Goal: Transaction & Acquisition: Purchase product/service

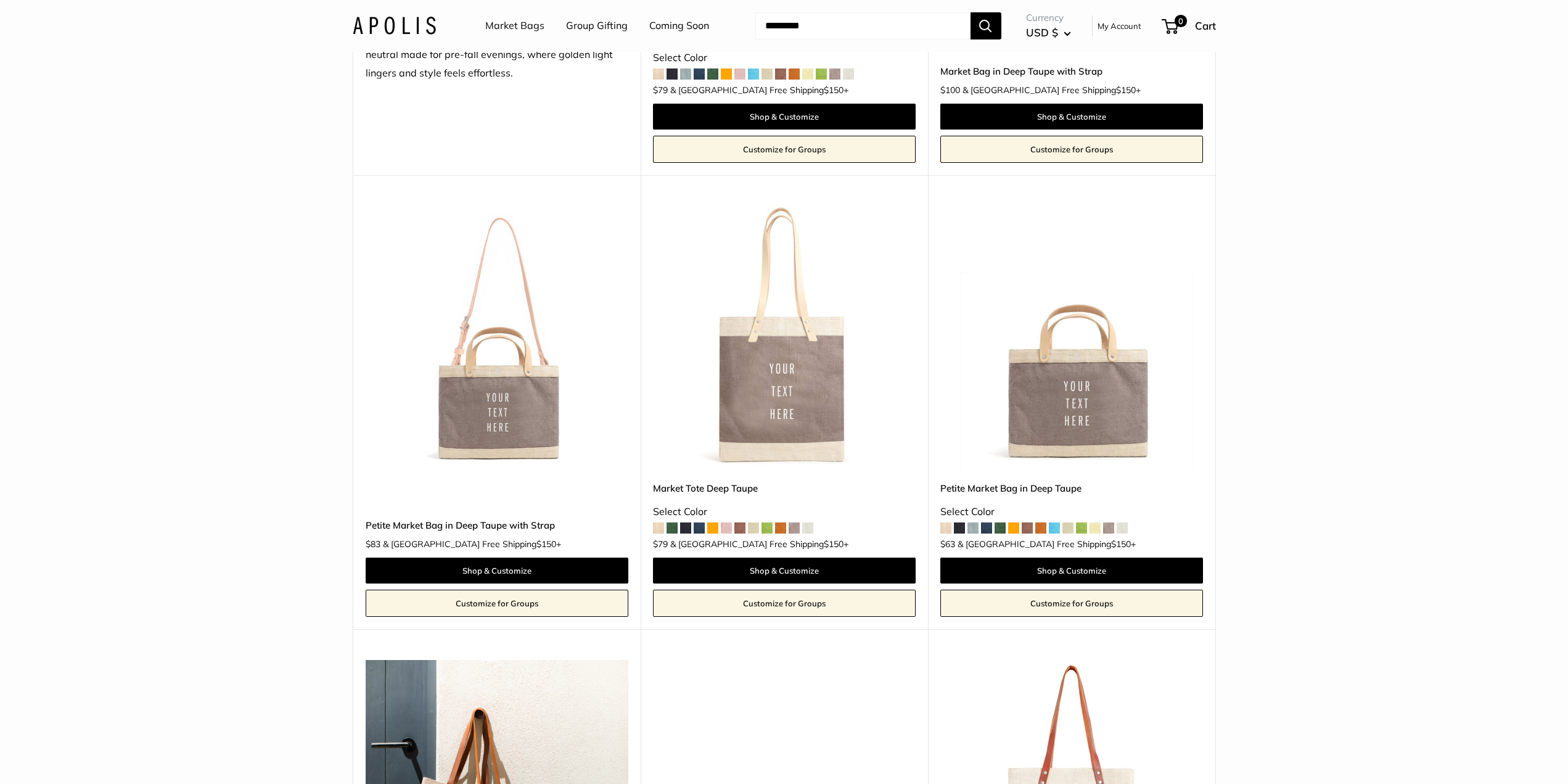
scroll to position [431, 0]
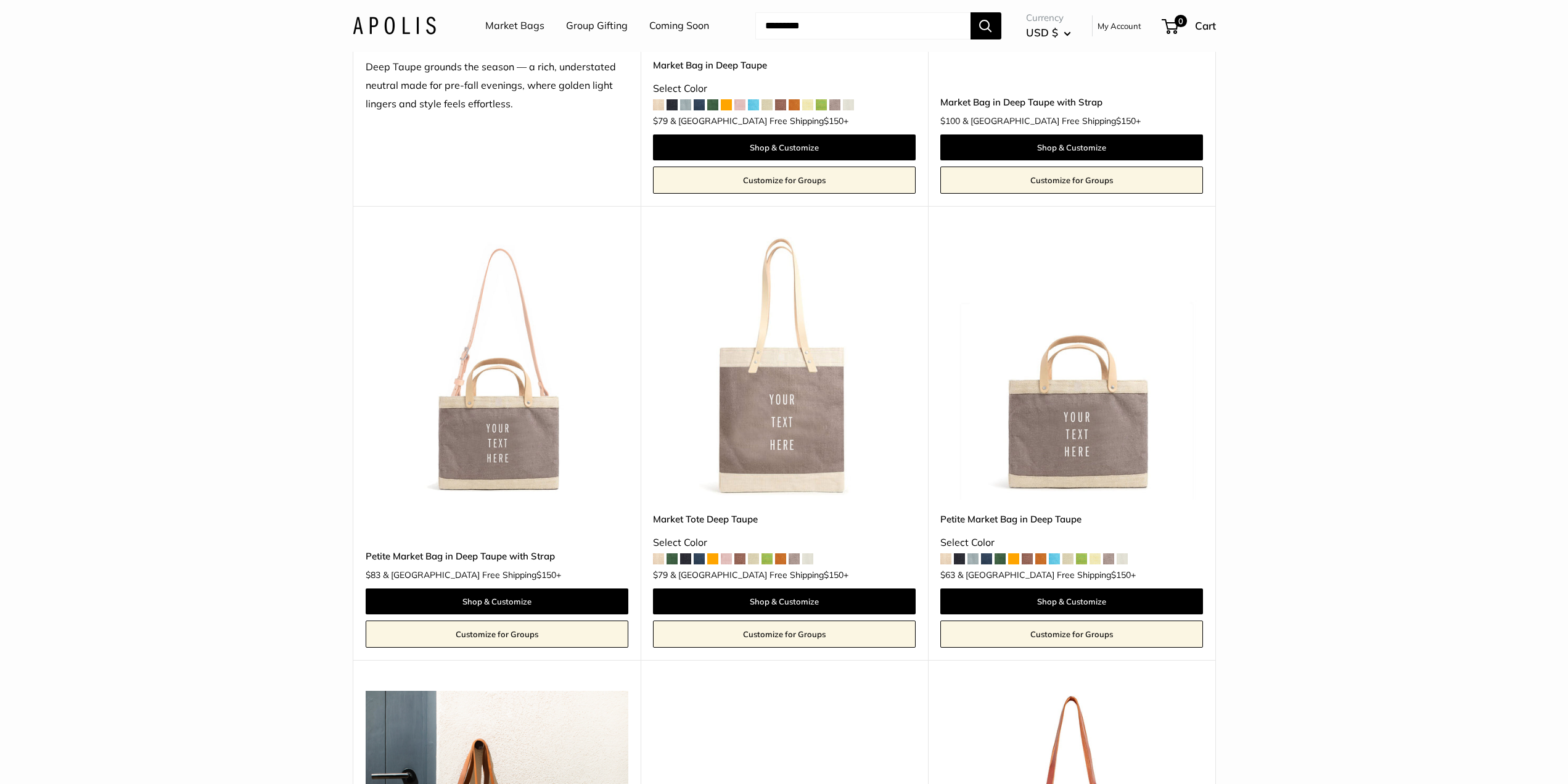
click at [820, 20] on input "Search..." at bounding box center [863, 26] width 215 height 27
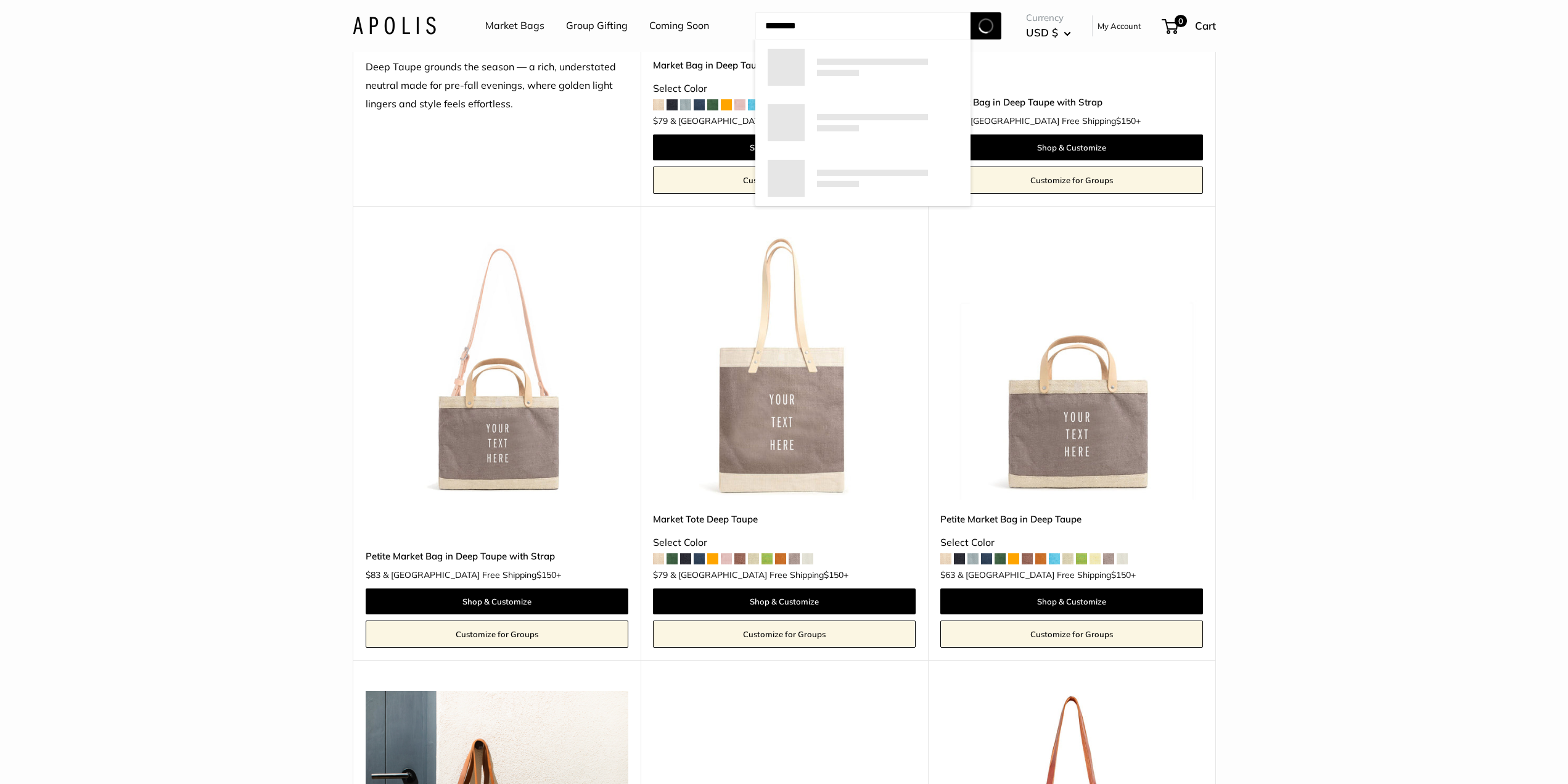
type input "********"
click at [970, 12] on button "Search" at bounding box center [985, 26] width 31 height 27
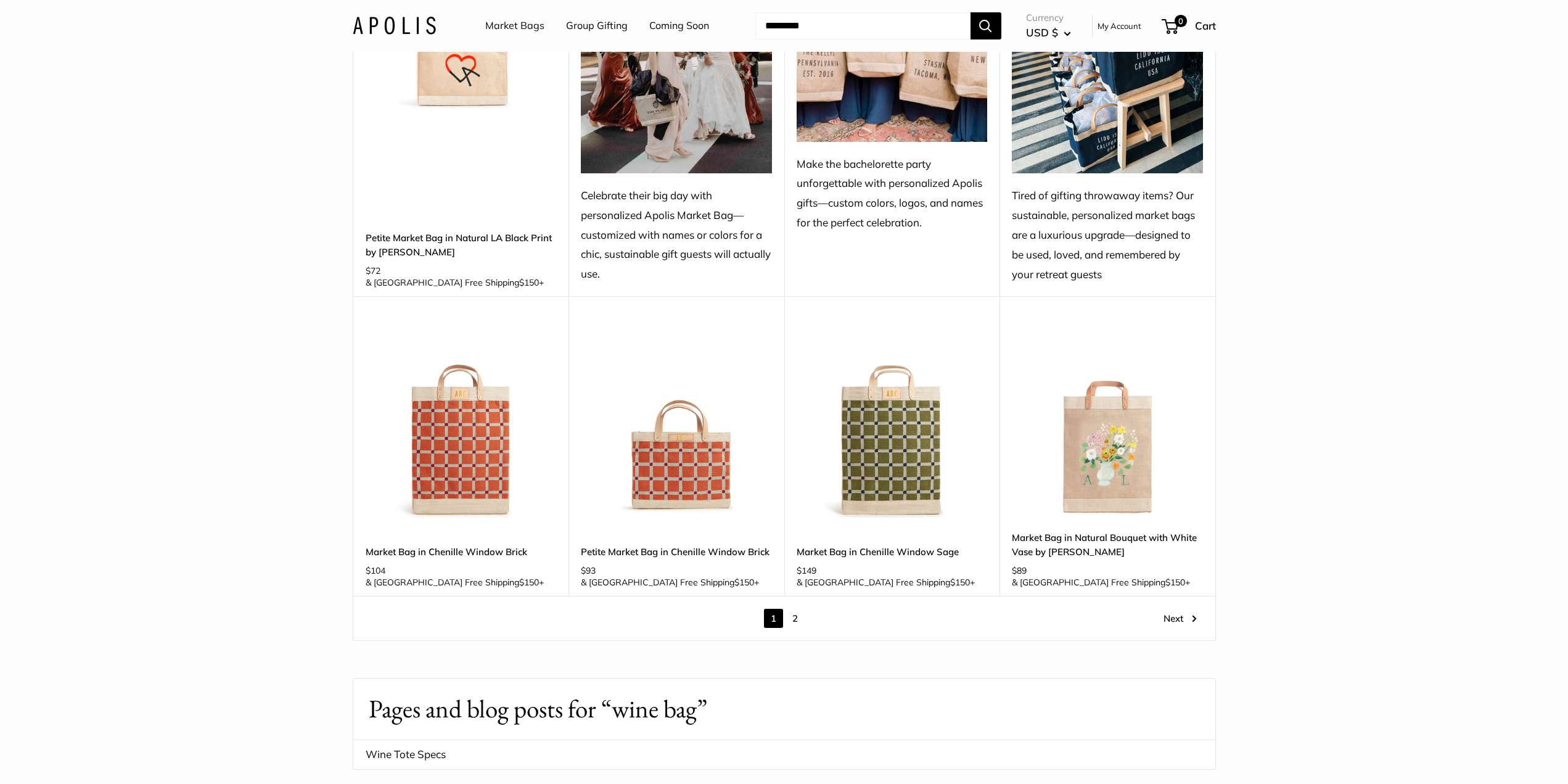
scroll to position [1603, 0]
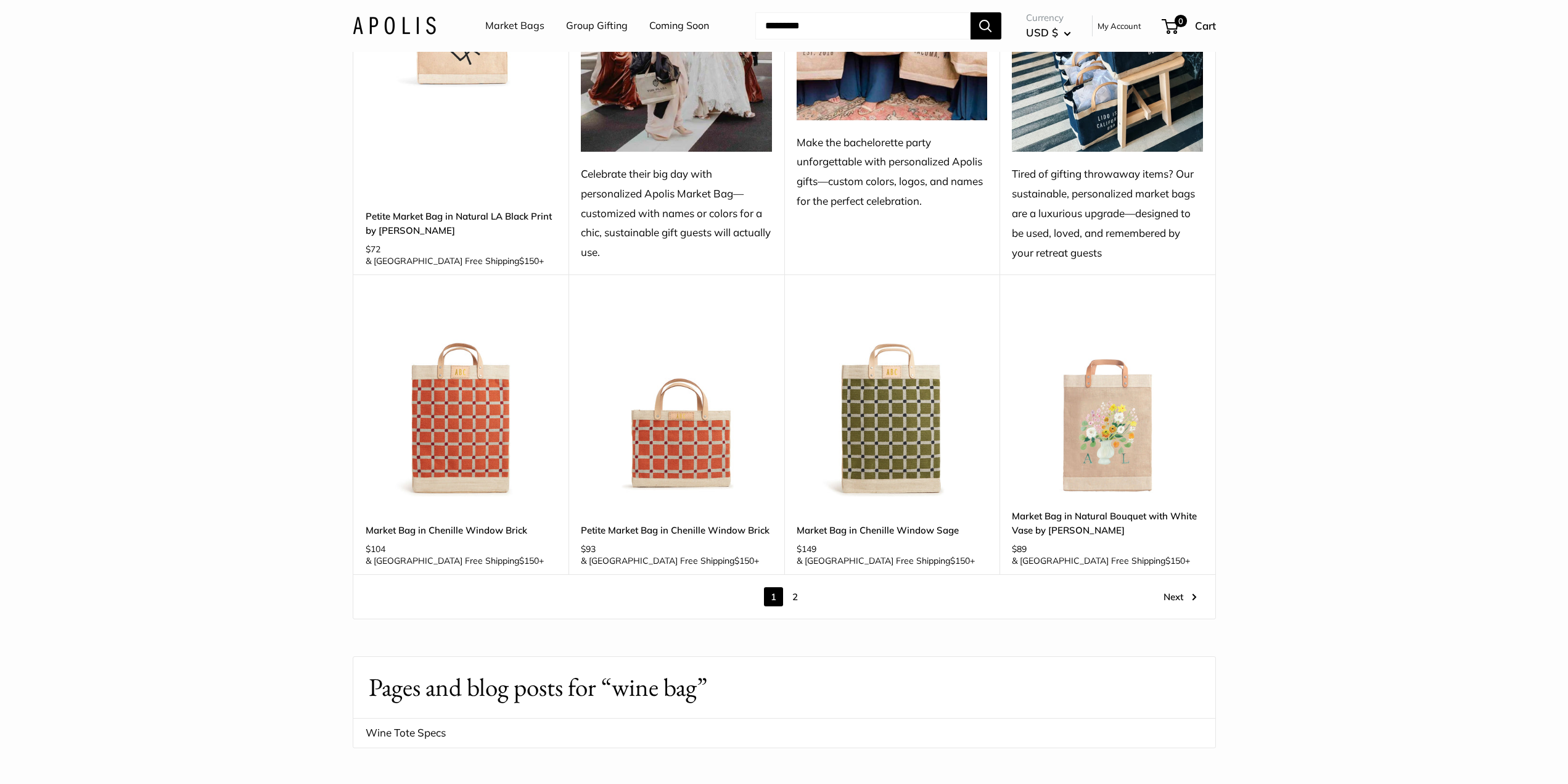
click at [790, 587] on link "2" at bounding box center [795, 597] width 19 height 19
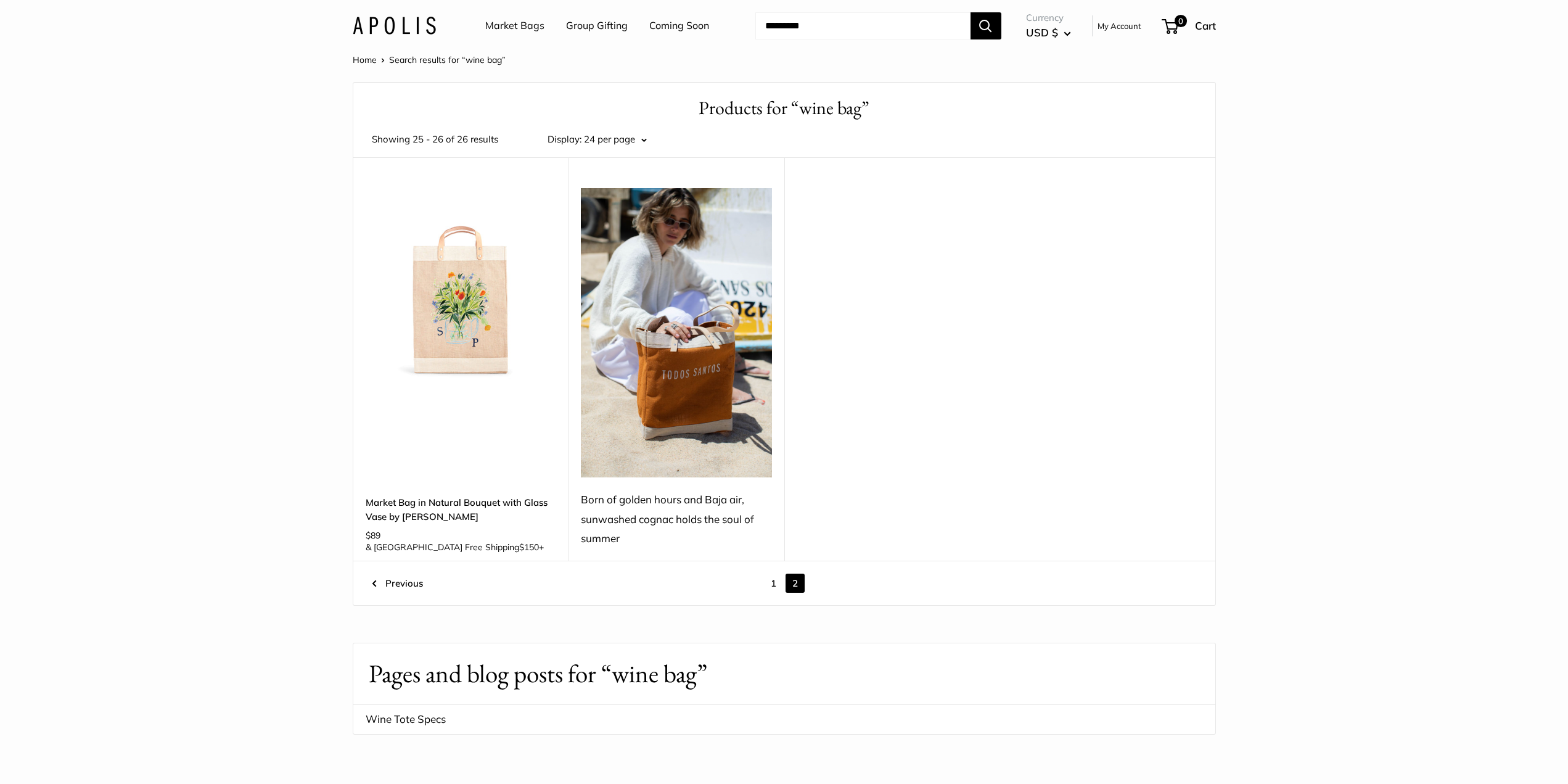
click at [705, 353] on img at bounding box center [676, 332] width 191 height 289
